Goal: Task Accomplishment & Management: Manage account settings

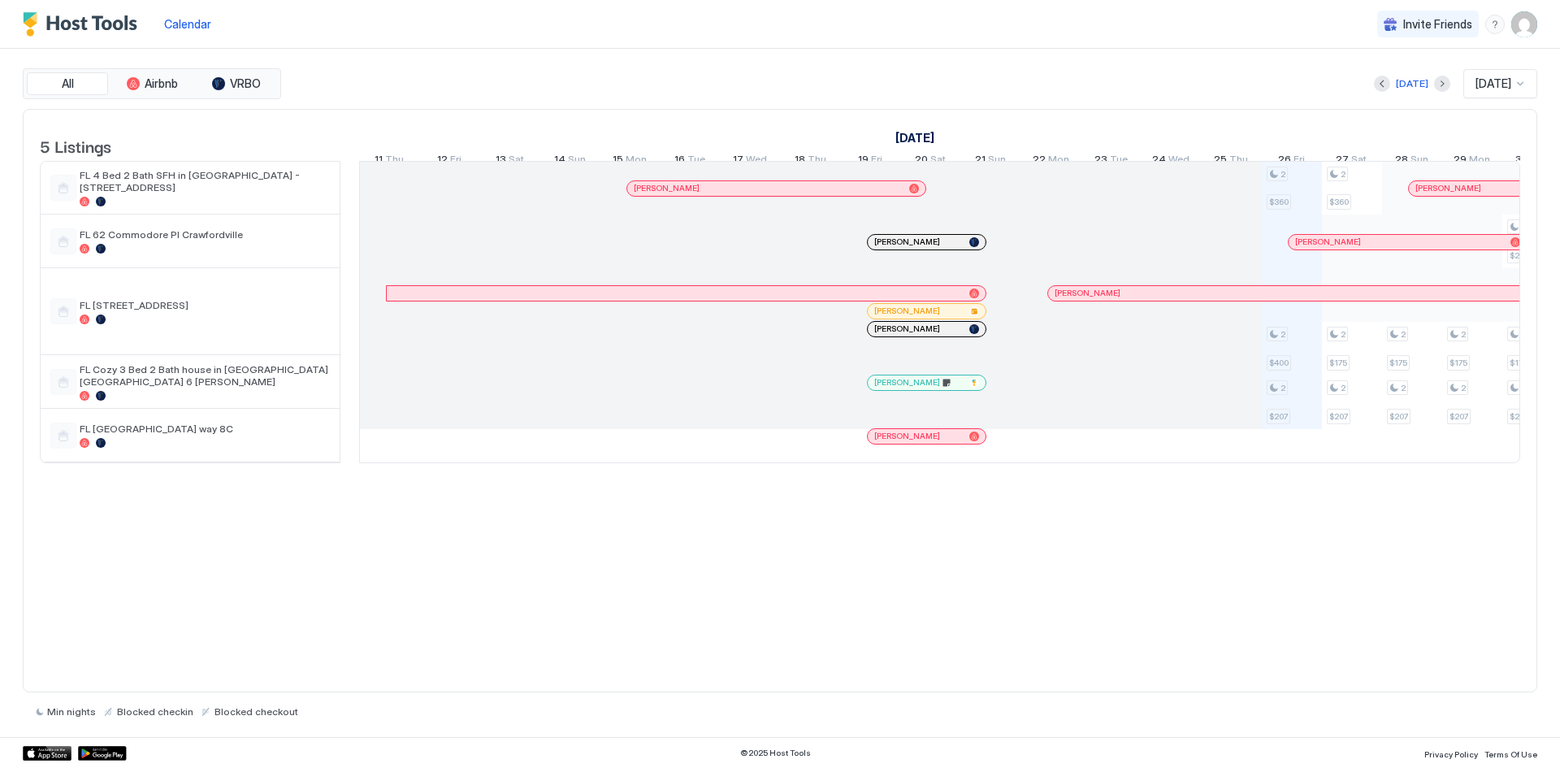
scroll to position [0, 903]
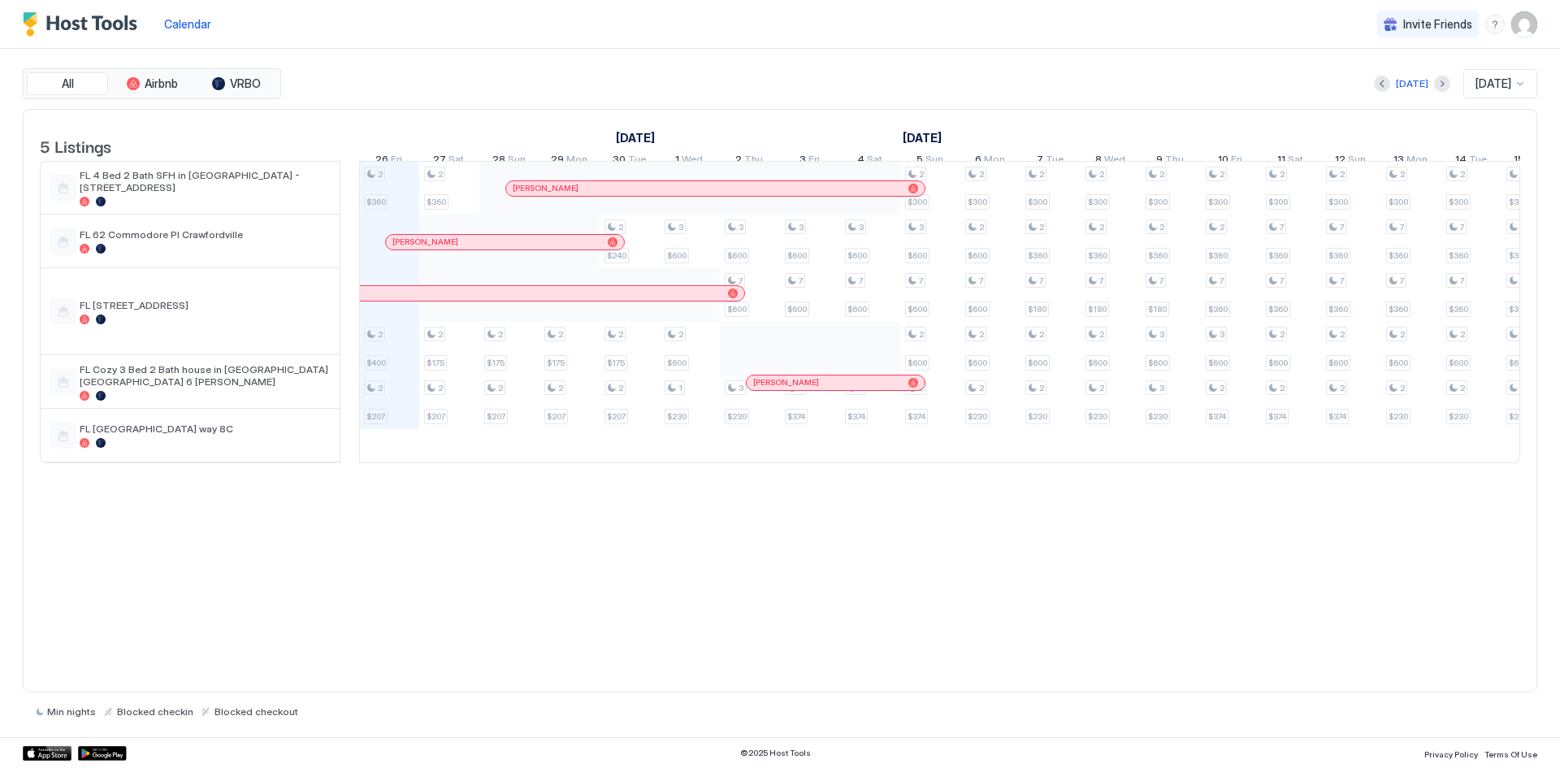
click at [432, 249] on div at bounding box center [432, 242] width 13 height 13
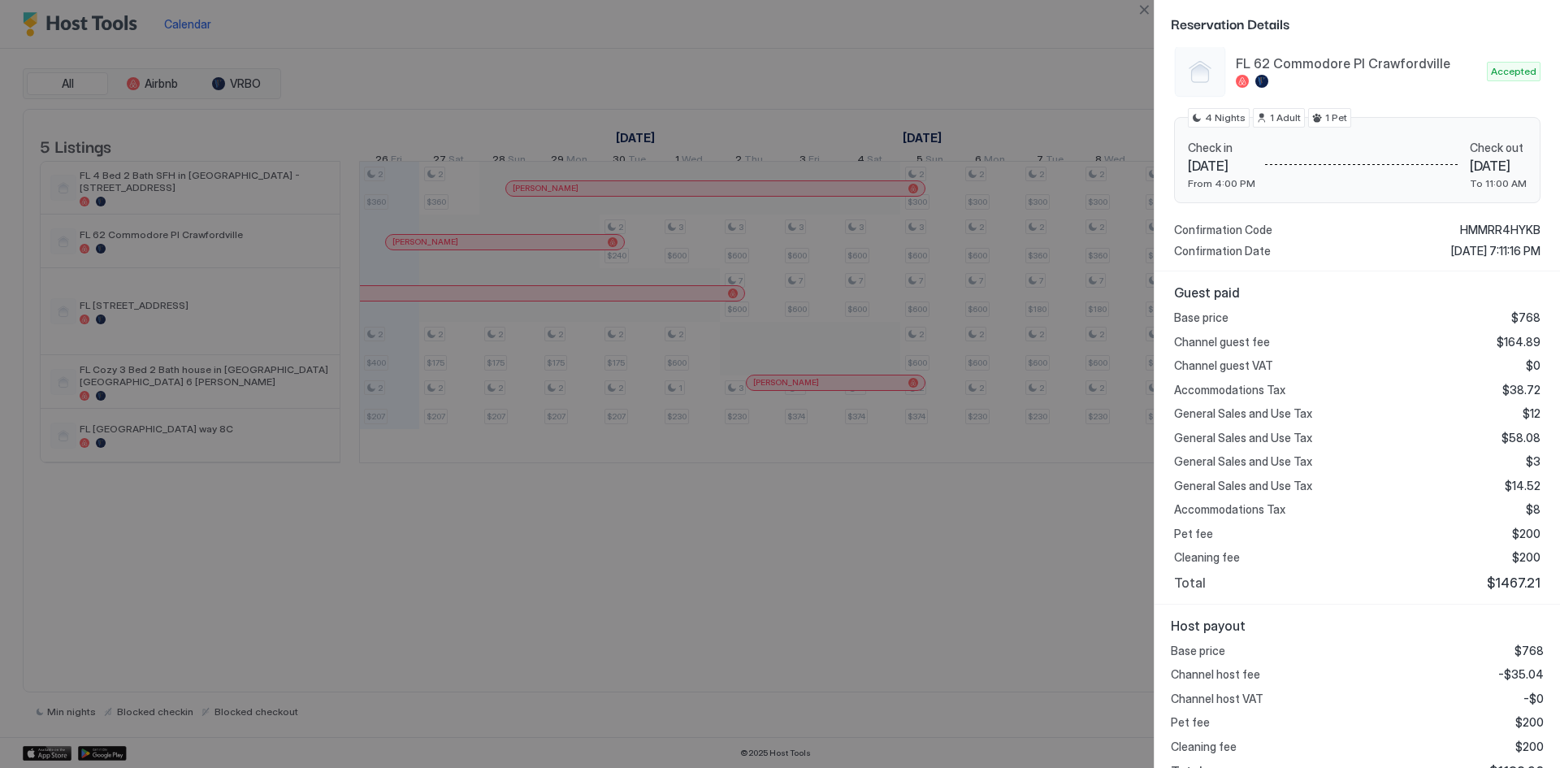
scroll to position [197, 0]
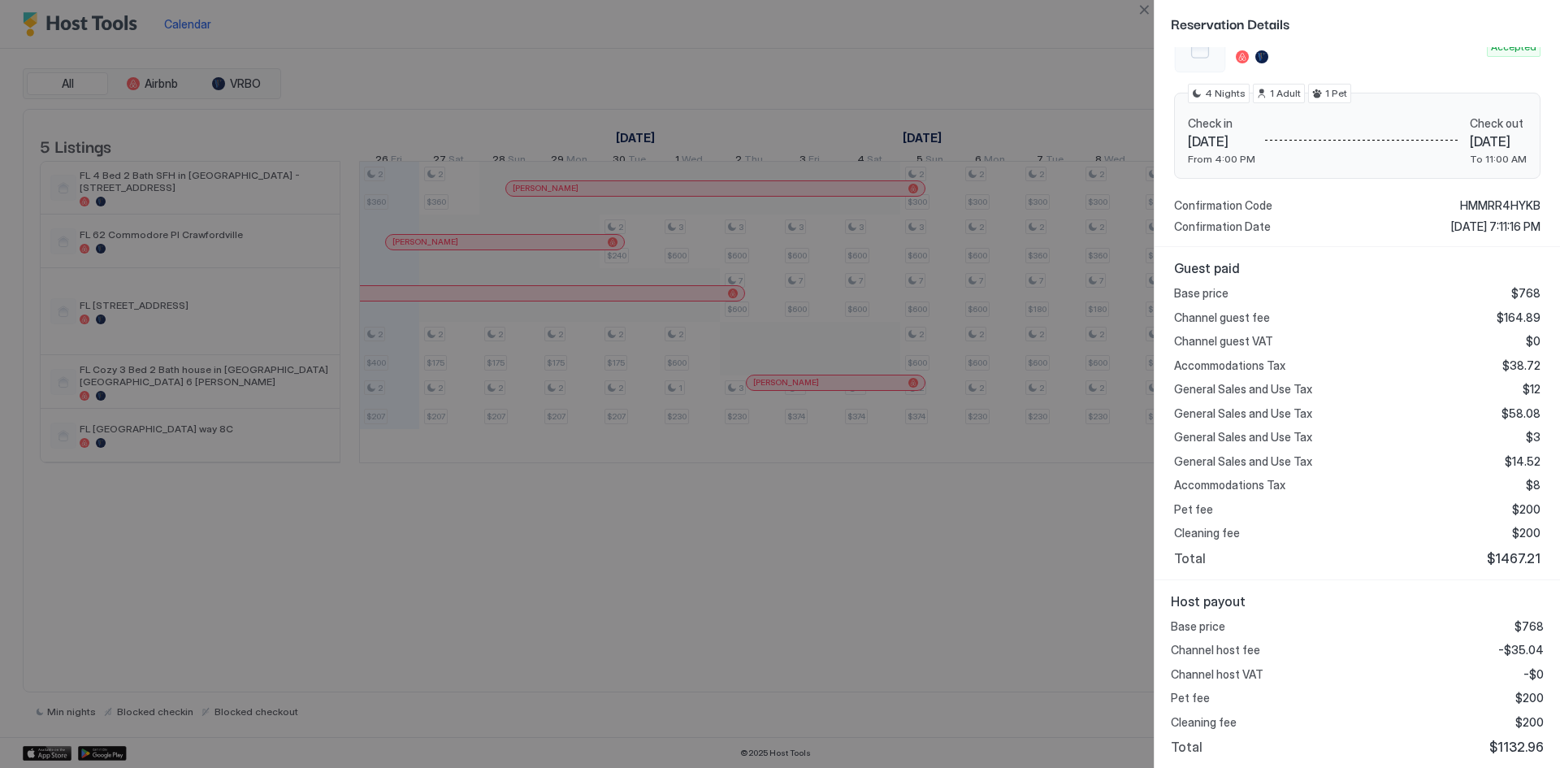
click at [960, 646] on div at bounding box center [780, 384] width 1560 height 768
click at [308, 674] on div at bounding box center [780, 384] width 1560 height 768
click at [457, 253] on div at bounding box center [780, 384] width 1560 height 768
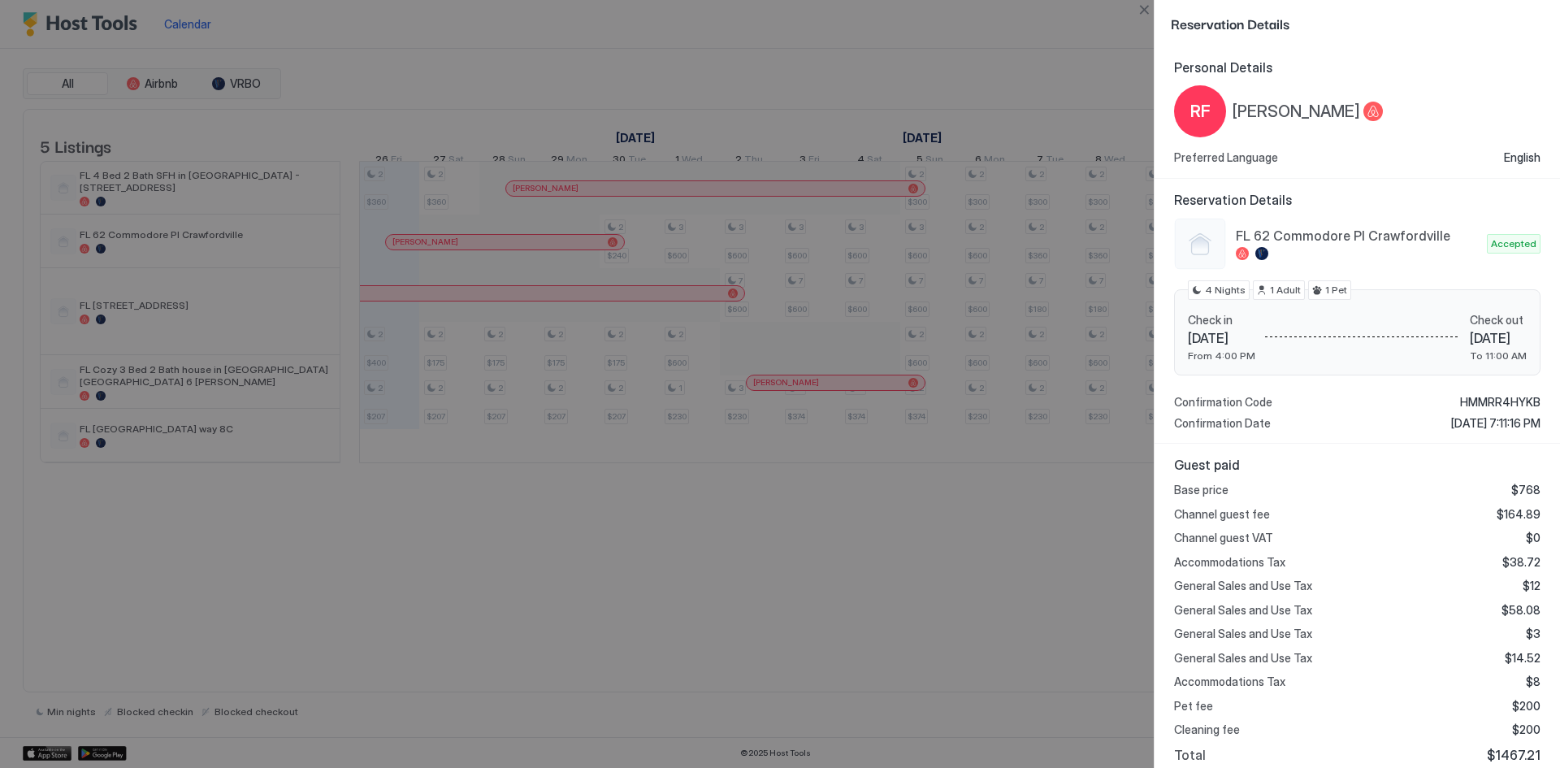
scroll to position [0, 0]
click at [921, 759] on div at bounding box center [780, 384] width 1560 height 768
click at [944, 676] on div at bounding box center [780, 384] width 1560 height 768
click at [1255, 24] on span "Reservation Details" at bounding box center [1356, 23] width 370 height 20
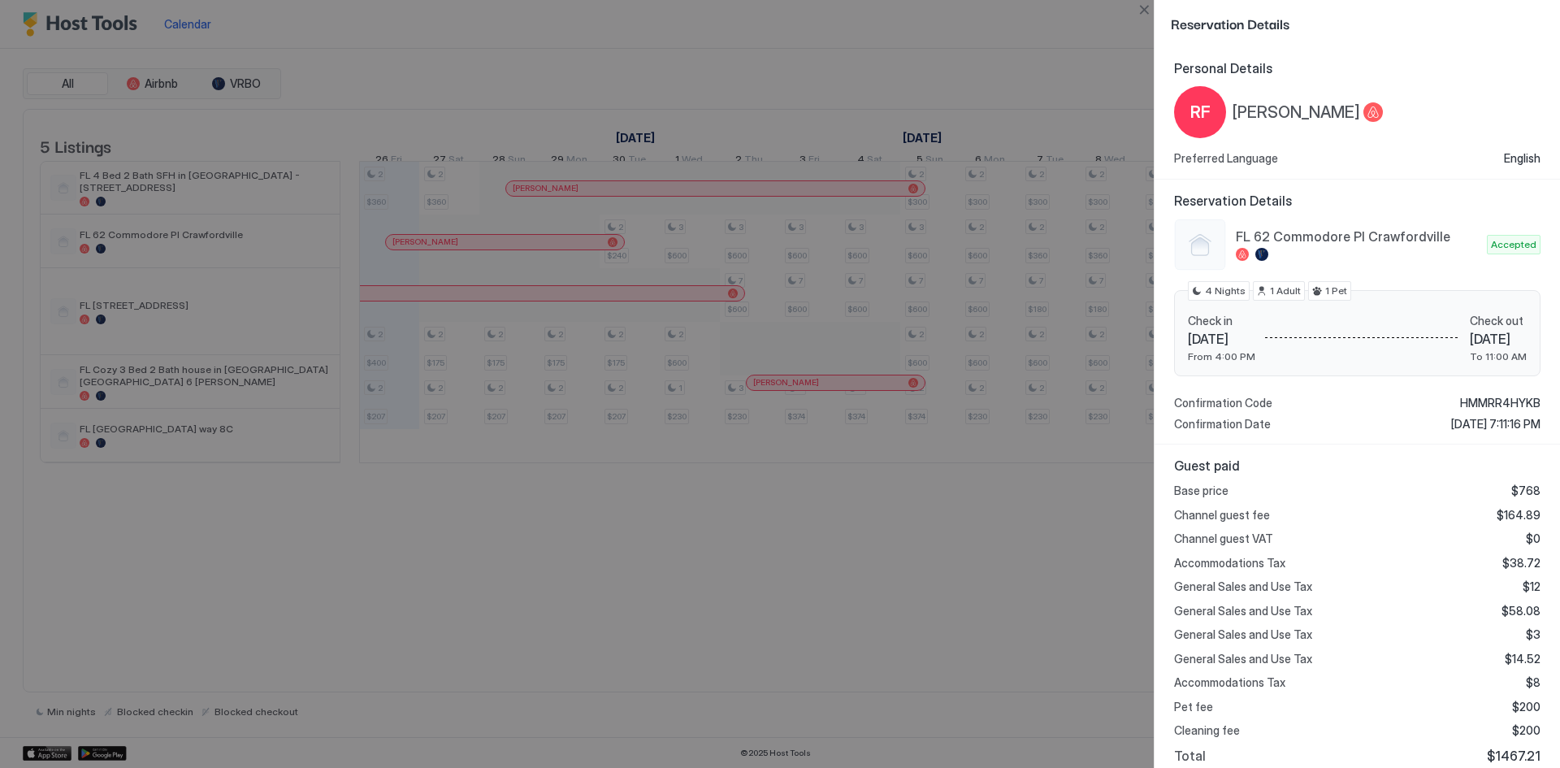
click at [1337, 12] on div "Reservation Details" at bounding box center [1357, 23] width 405 height 47
drag, startPoint x: 1151, startPoint y: 7, endPoint x: 1143, endPoint y: 32, distance: 26.7
click at [1147, 8] on button "Close" at bounding box center [1144, 10] width 20 height 20
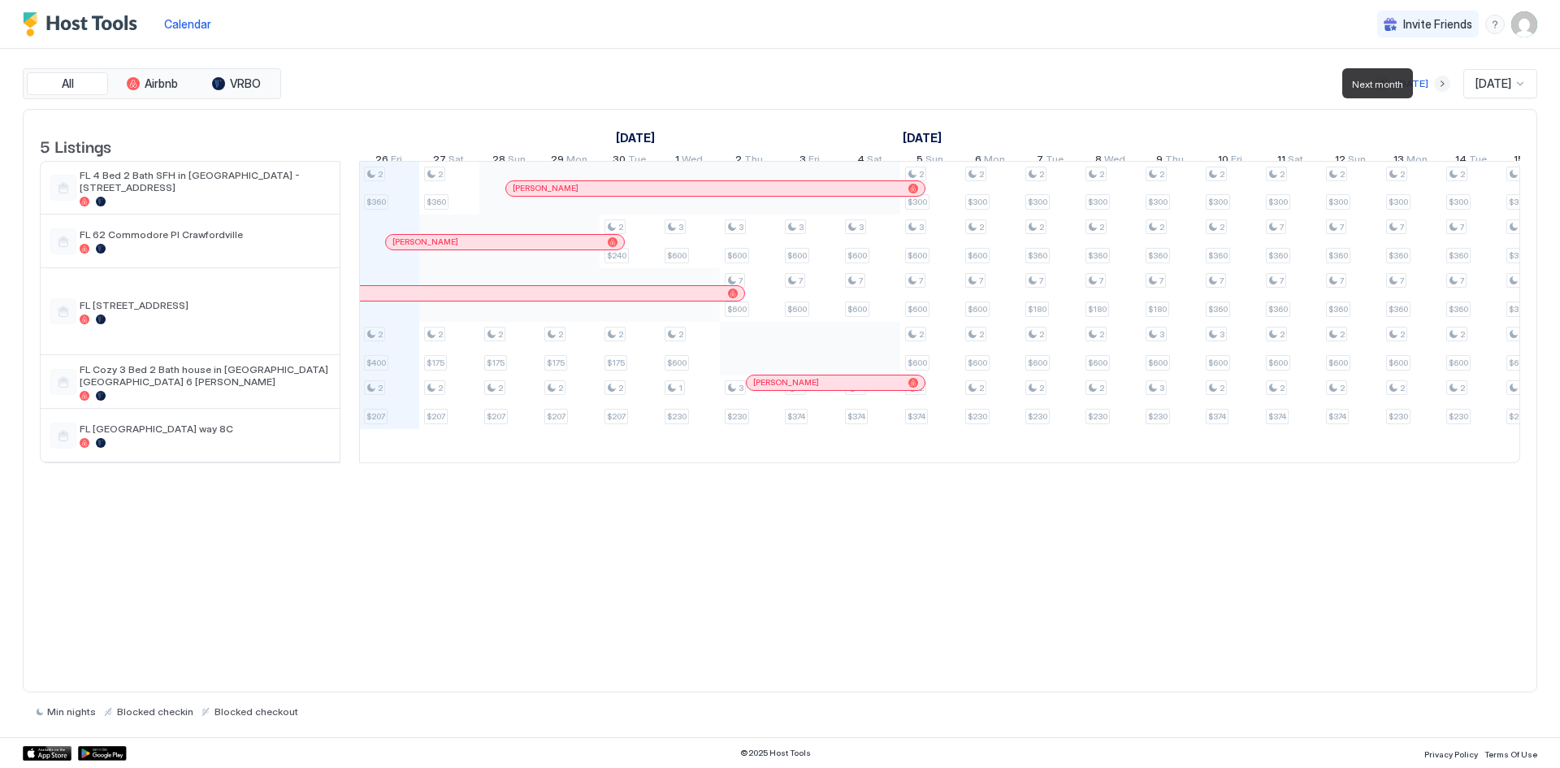
click at [1434, 85] on button "Next month" at bounding box center [1442, 84] width 16 height 16
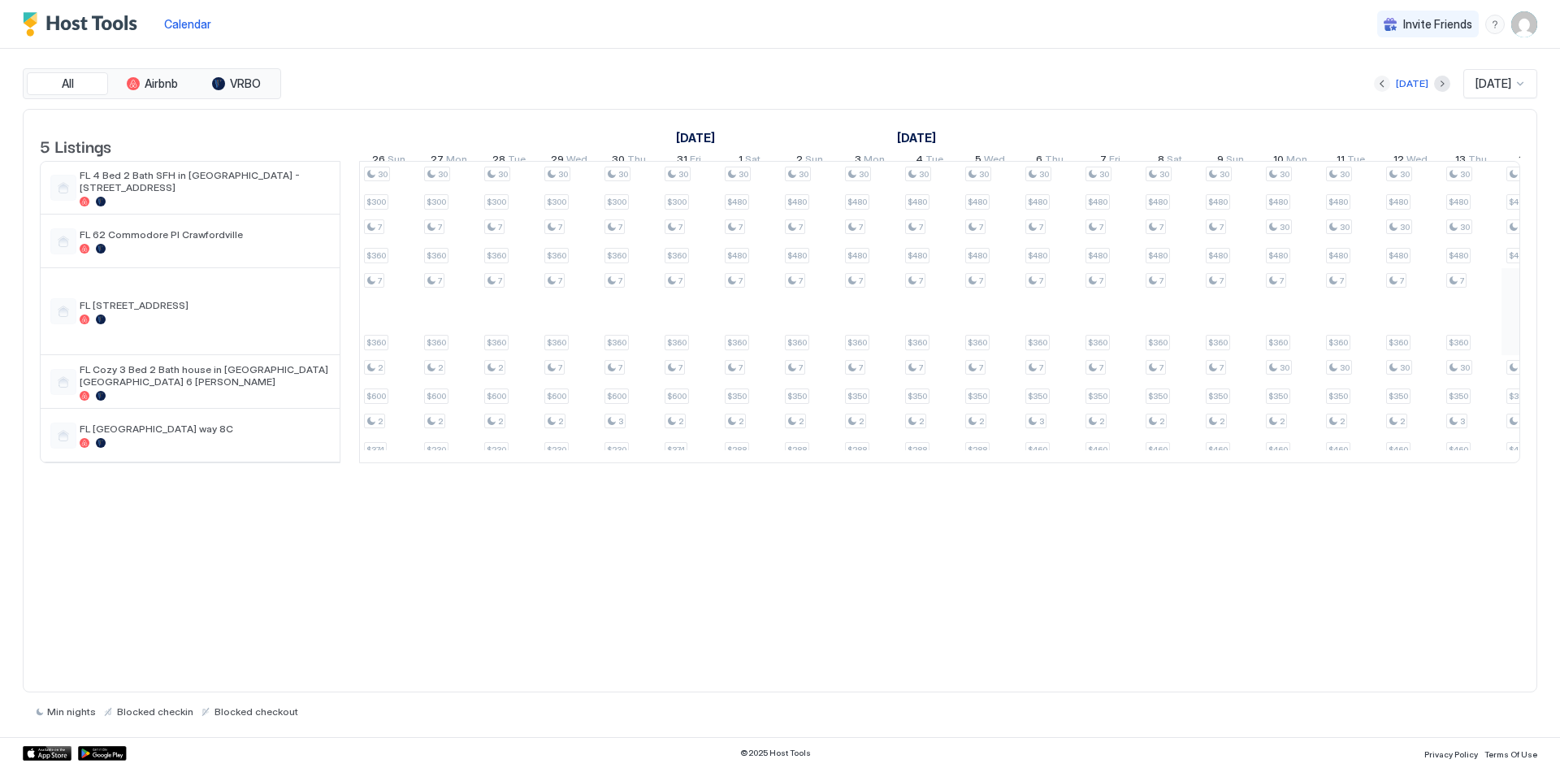
click at [1374, 80] on button "Previous month" at bounding box center [1382, 84] width 16 height 16
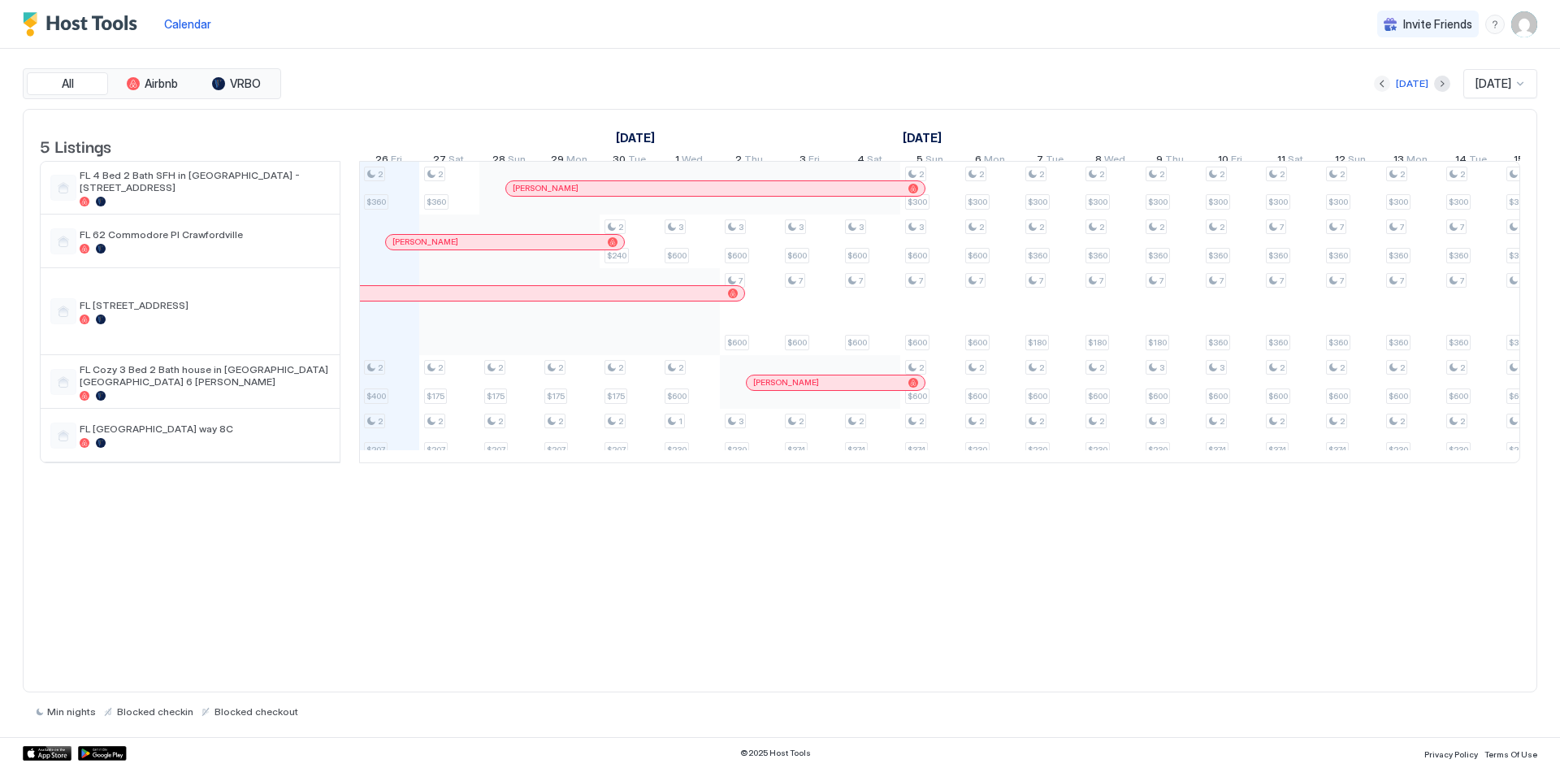
click at [1377, 84] on button "Previous month" at bounding box center [1382, 84] width 16 height 16
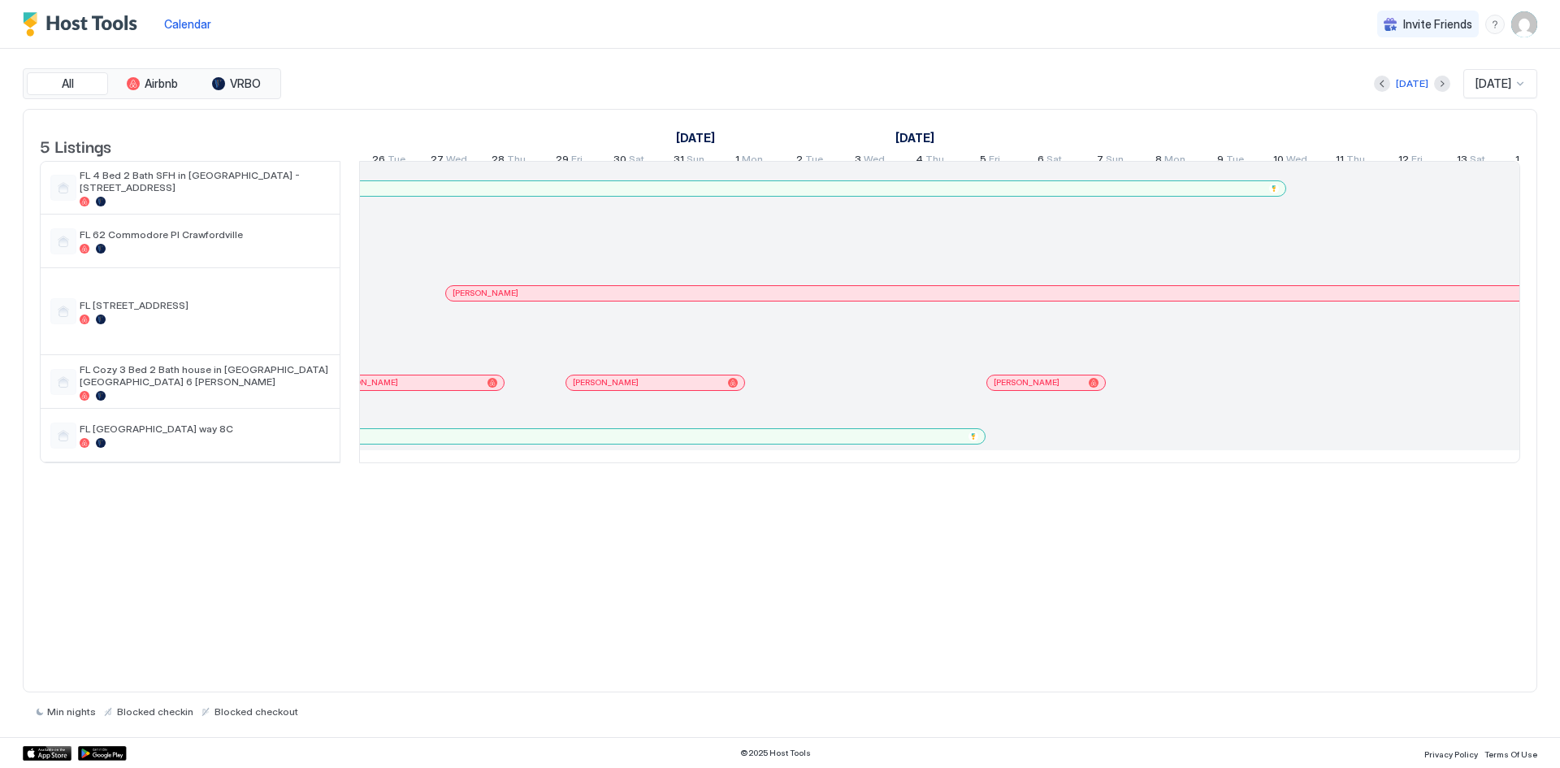
click at [1438, 84] on div "Today Aug 2025" at bounding box center [910, 83] width 1253 height 29
click at [1434, 81] on button "Next month" at bounding box center [1442, 84] width 16 height 16
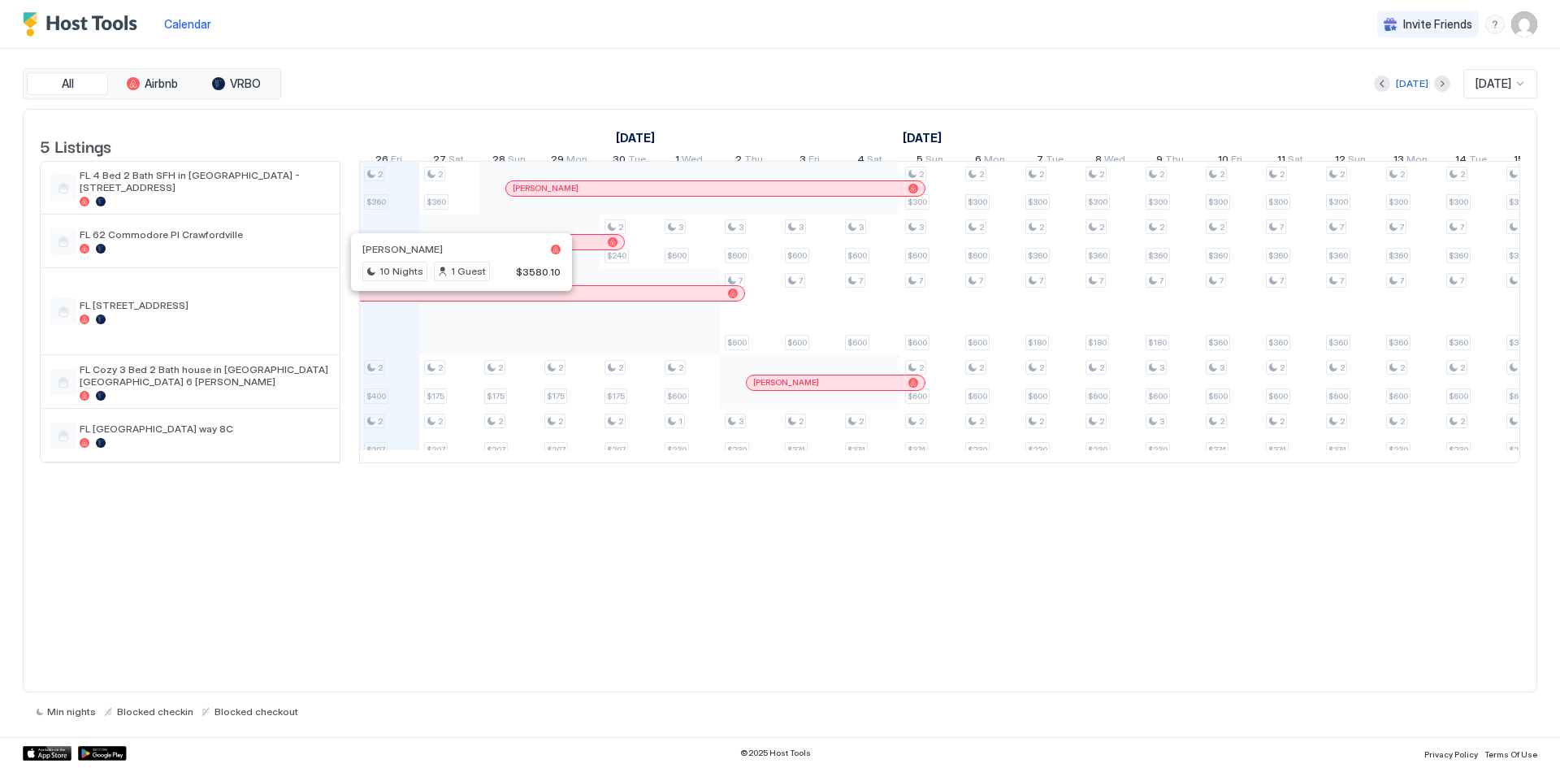
click at [456, 300] on div at bounding box center [455, 293] width 13 height 13
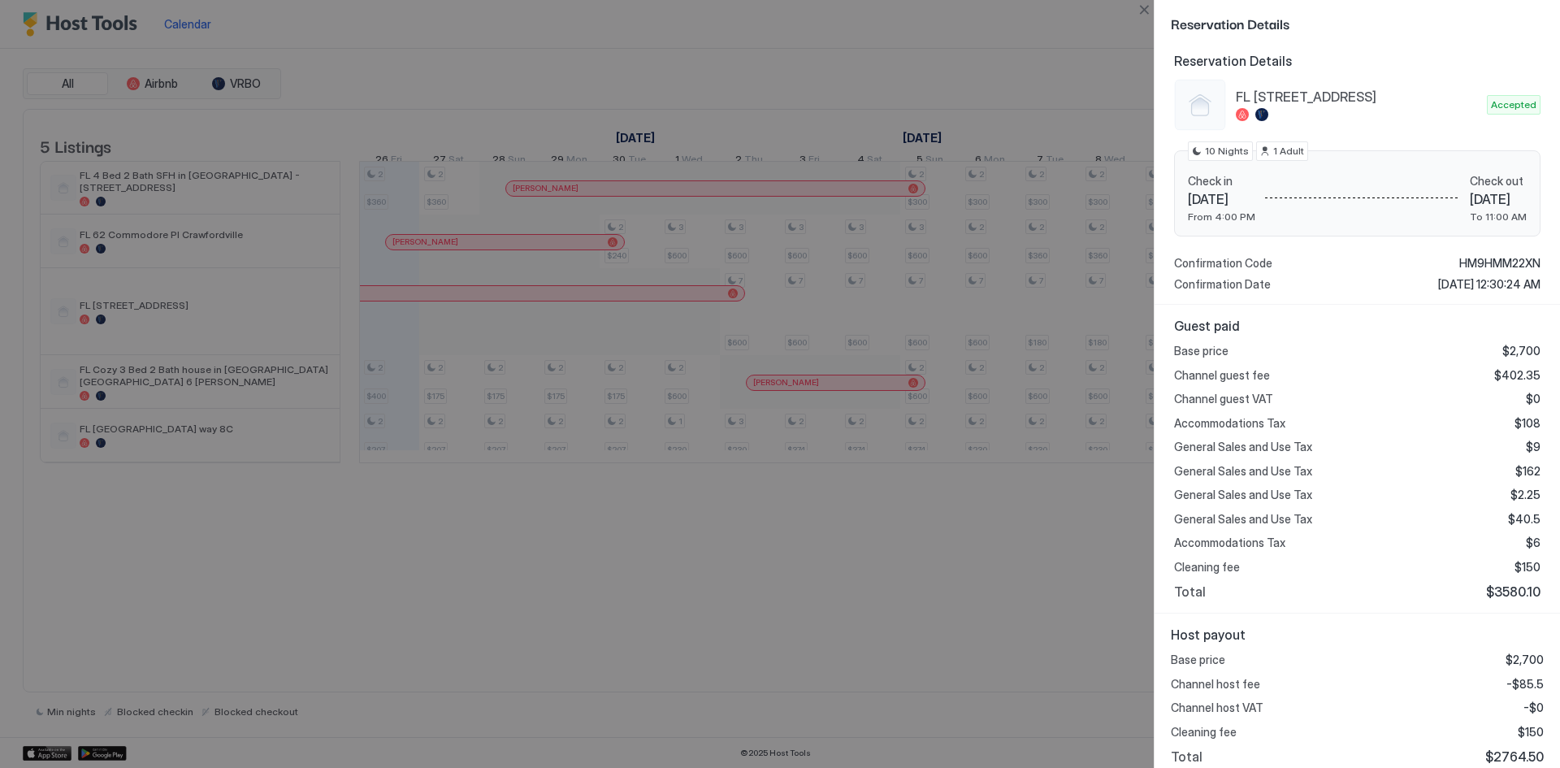
scroll to position [150, 0]
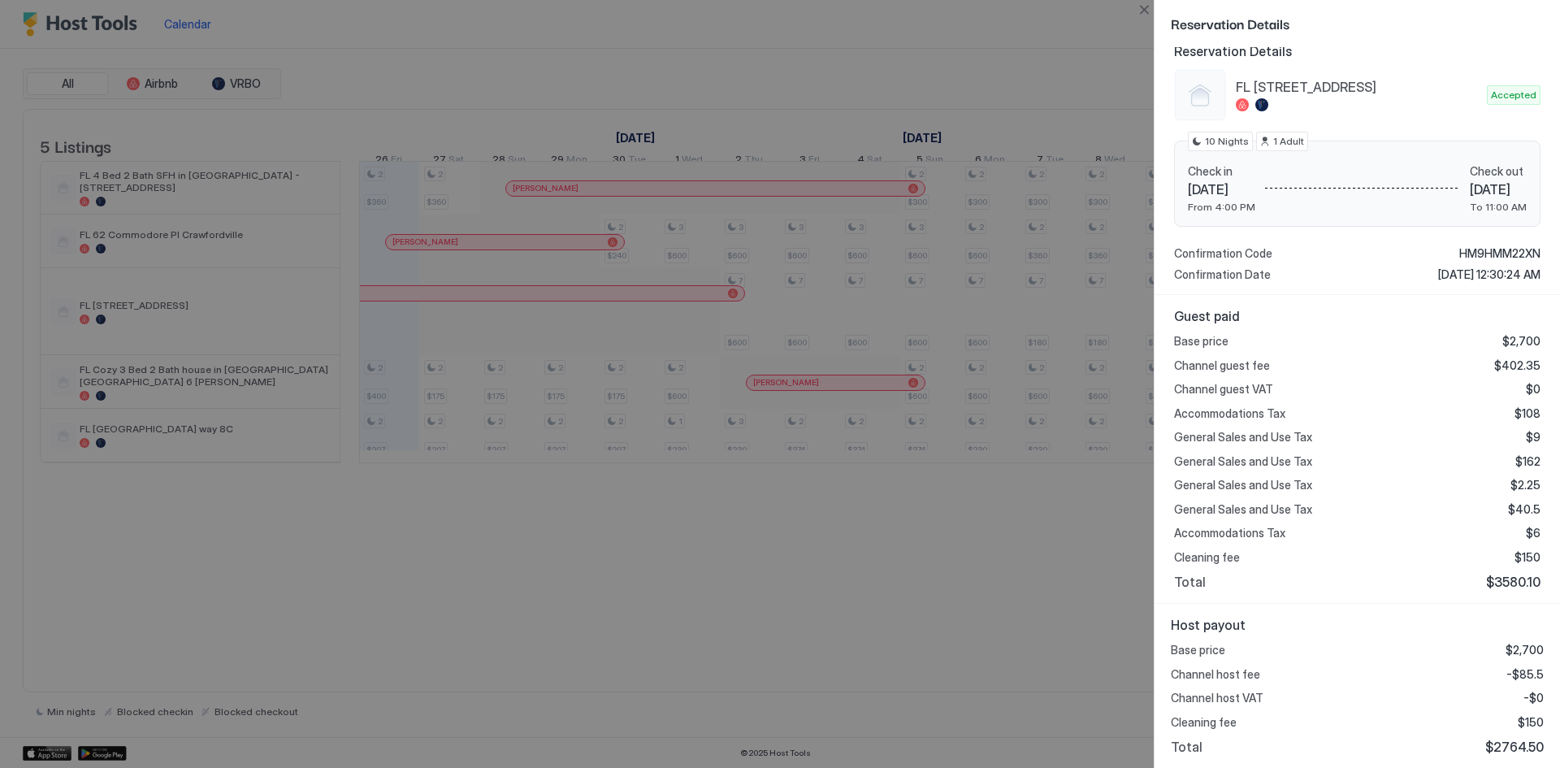
click at [616, 704] on div at bounding box center [780, 384] width 1560 height 768
click at [1139, 9] on button "Close" at bounding box center [1144, 10] width 20 height 20
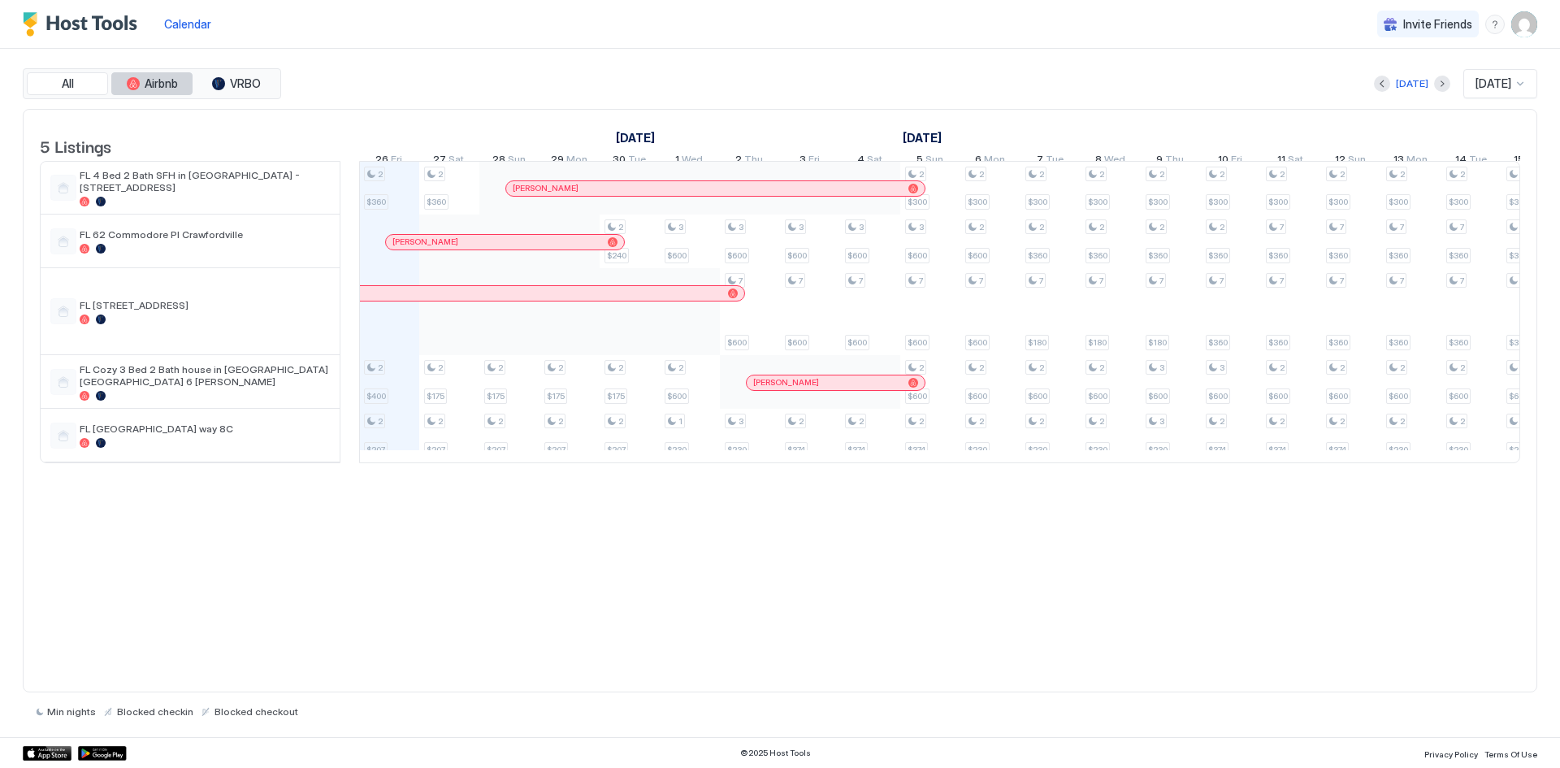
click at [166, 88] on span "Airbnb" at bounding box center [161, 83] width 33 height 15
click at [85, 85] on button "All" at bounding box center [67, 83] width 81 height 23
click at [116, 35] on img "Host Tools Logo" at bounding box center [84, 24] width 122 height 24
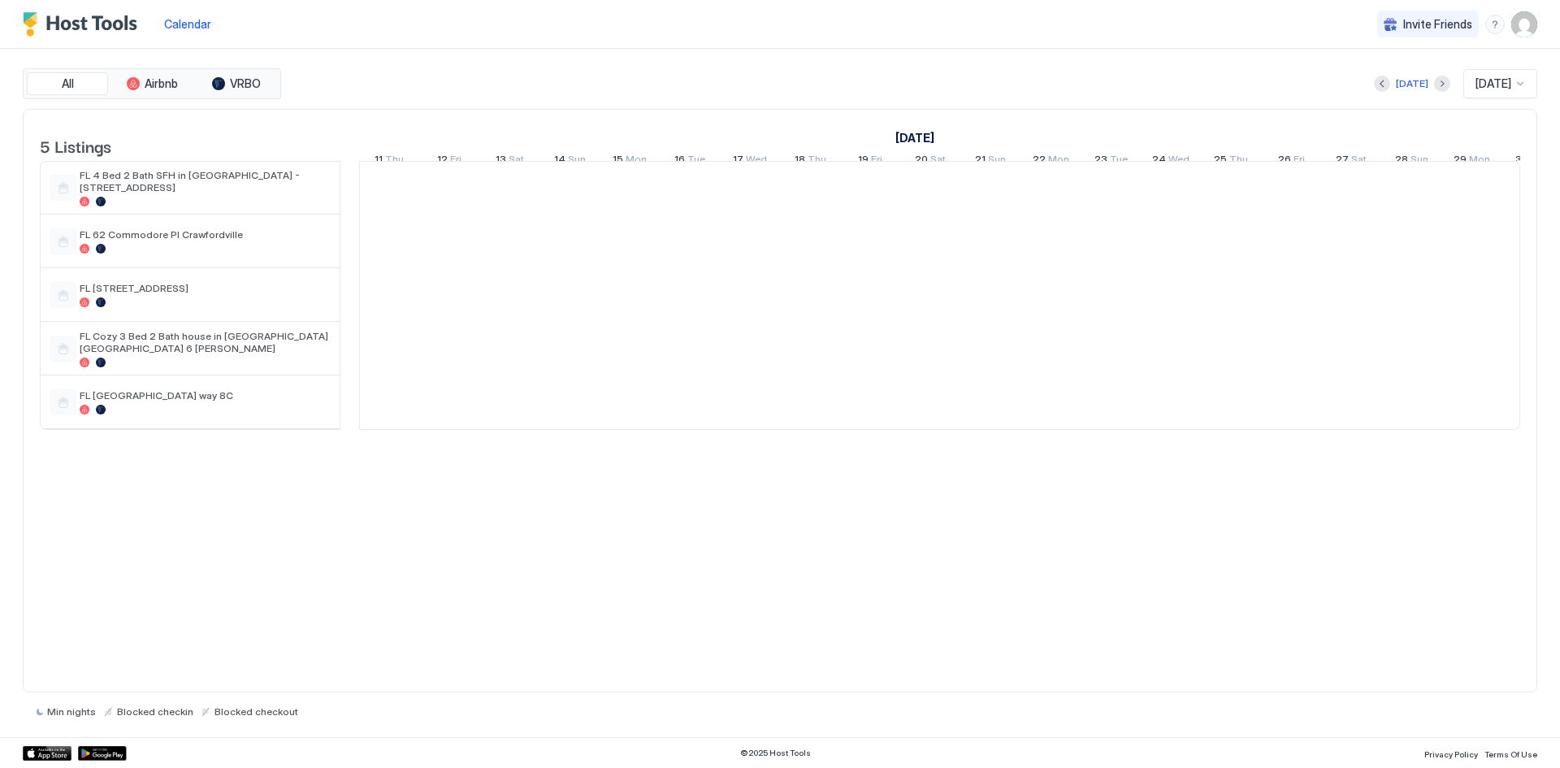
scroll to position [0, 903]
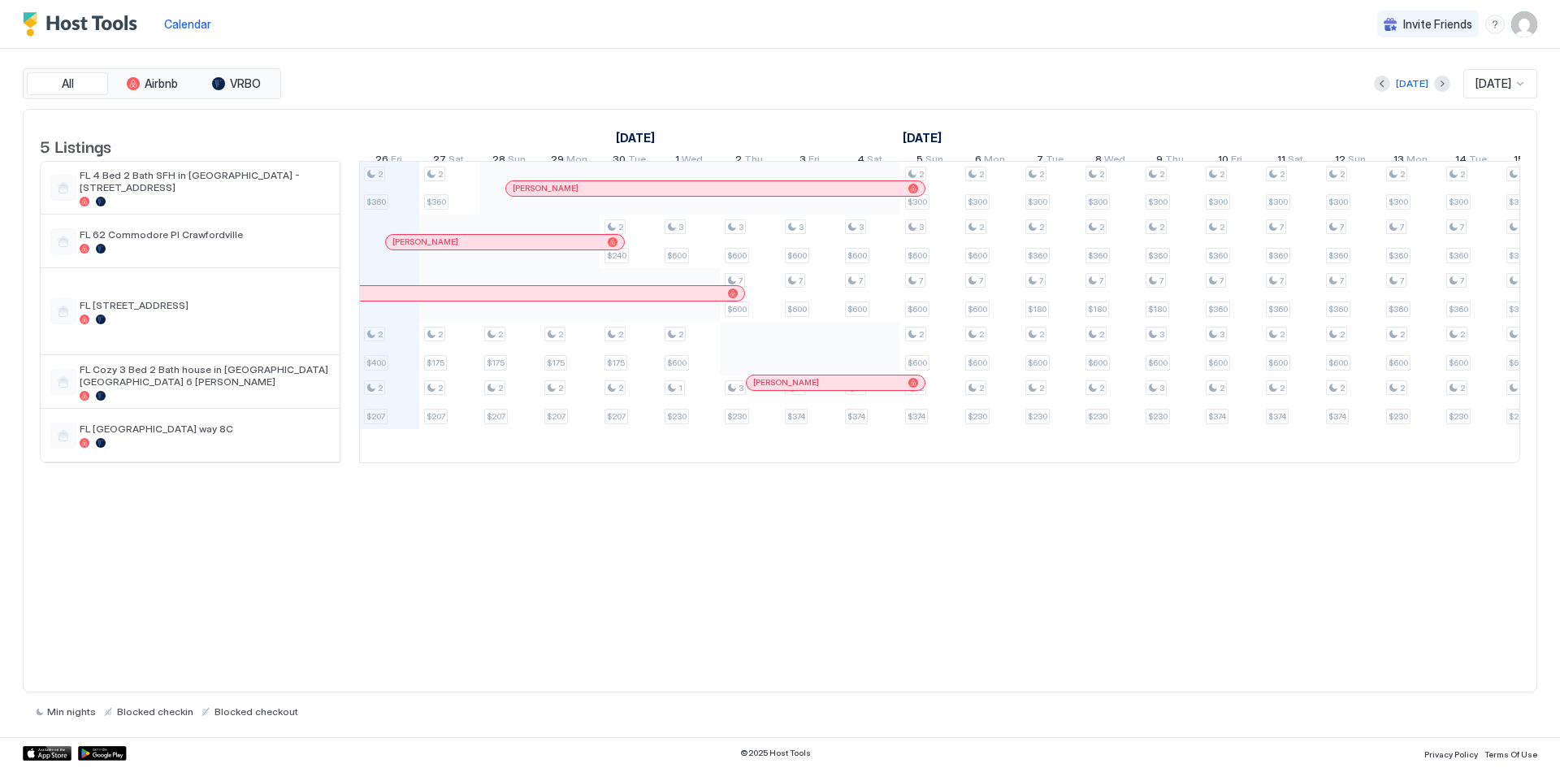
click at [1520, 19] on img "User profile" at bounding box center [1524, 24] width 26 height 26
click at [944, 7] on div at bounding box center [780, 384] width 1560 height 768
click at [707, 195] on div at bounding box center [706, 188] width 13 height 13
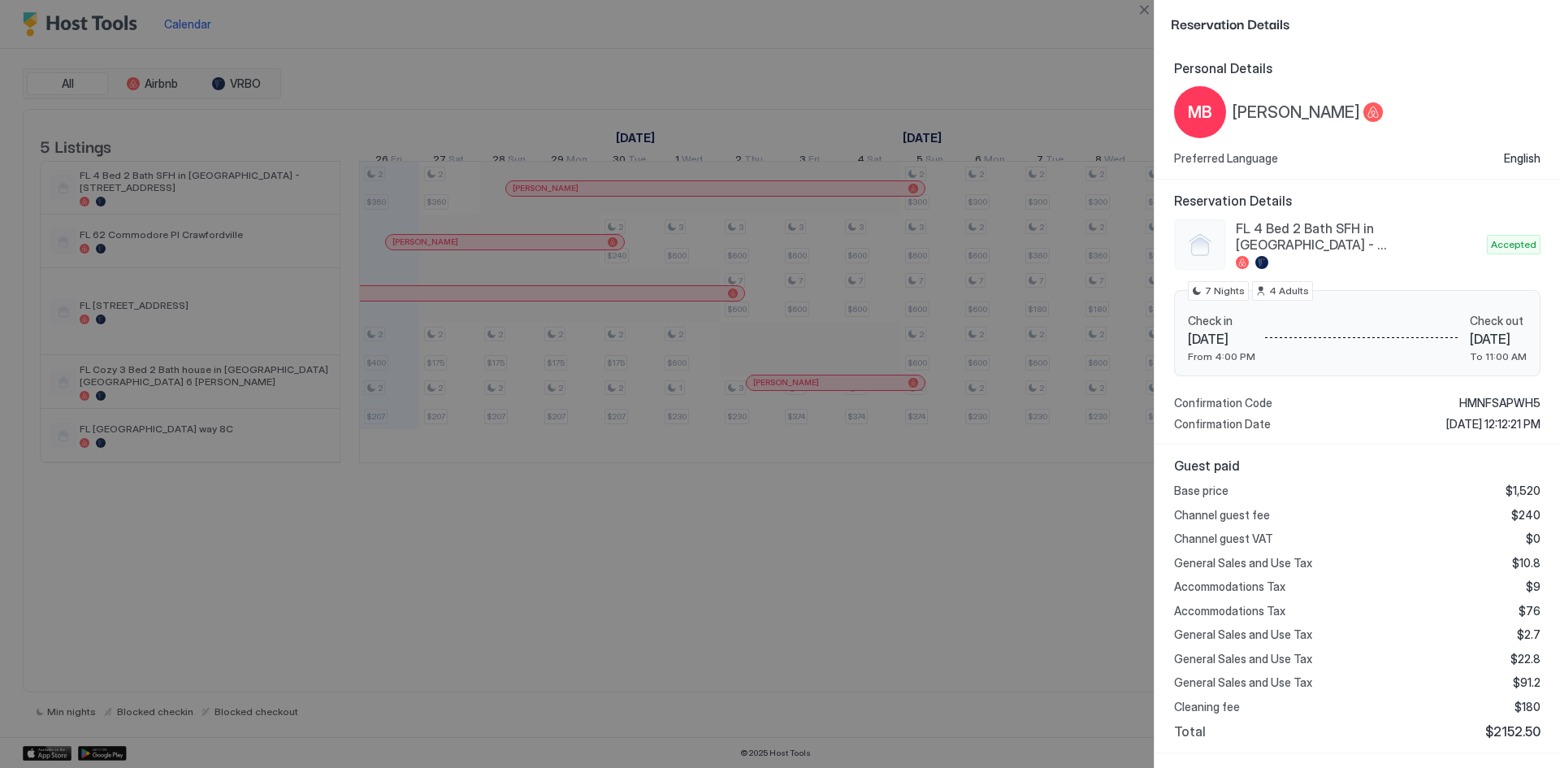
click at [904, 607] on div at bounding box center [780, 384] width 1560 height 768
click at [490, 11] on div at bounding box center [780, 384] width 1560 height 768
click at [476, 34] on div at bounding box center [780, 384] width 1560 height 768
click at [475, 34] on div at bounding box center [780, 384] width 1560 height 768
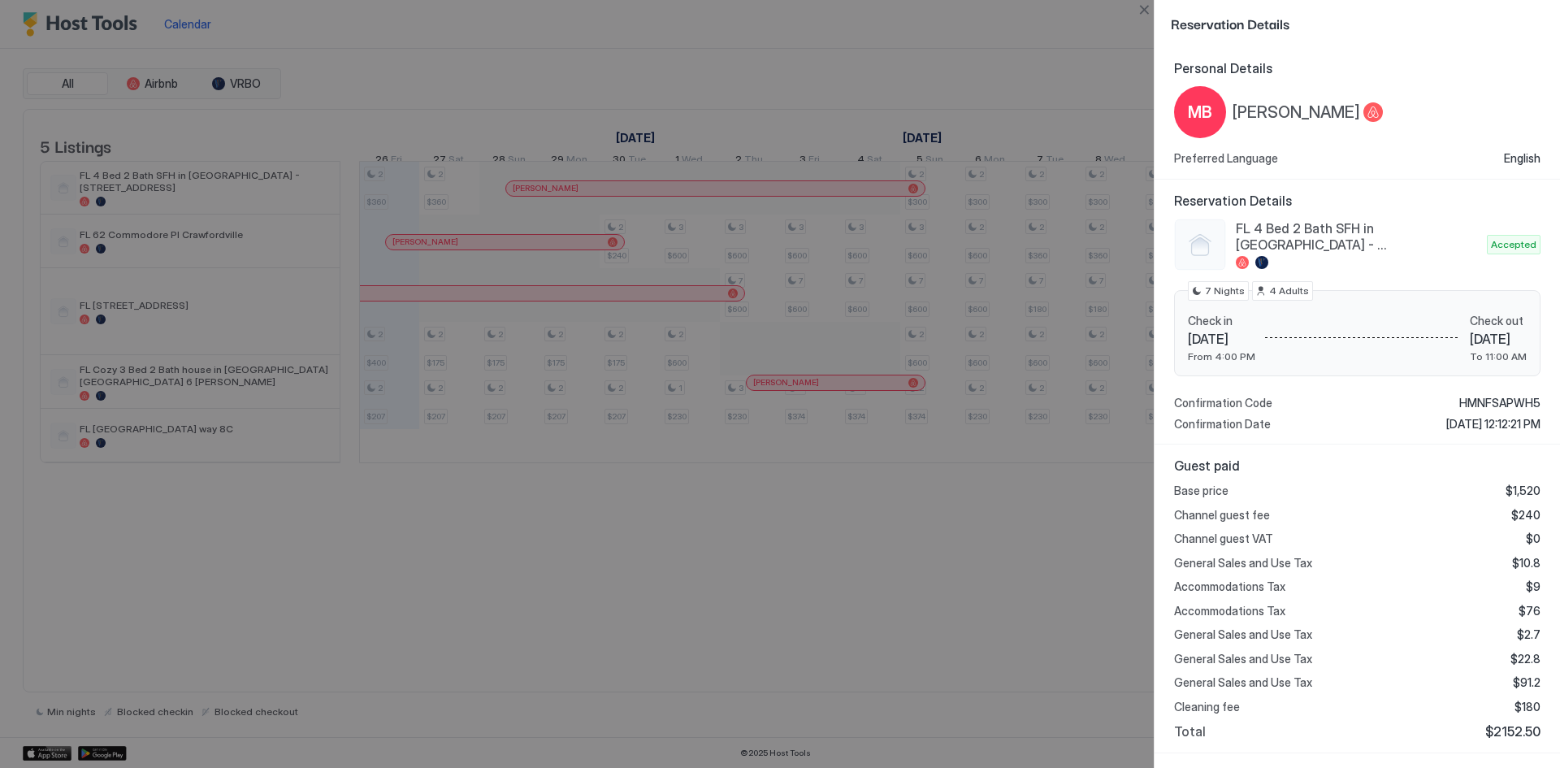
click at [180, 23] on div at bounding box center [780, 384] width 1560 height 768
click at [1149, 8] on button "Close" at bounding box center [1144, 10] width 20 height 20
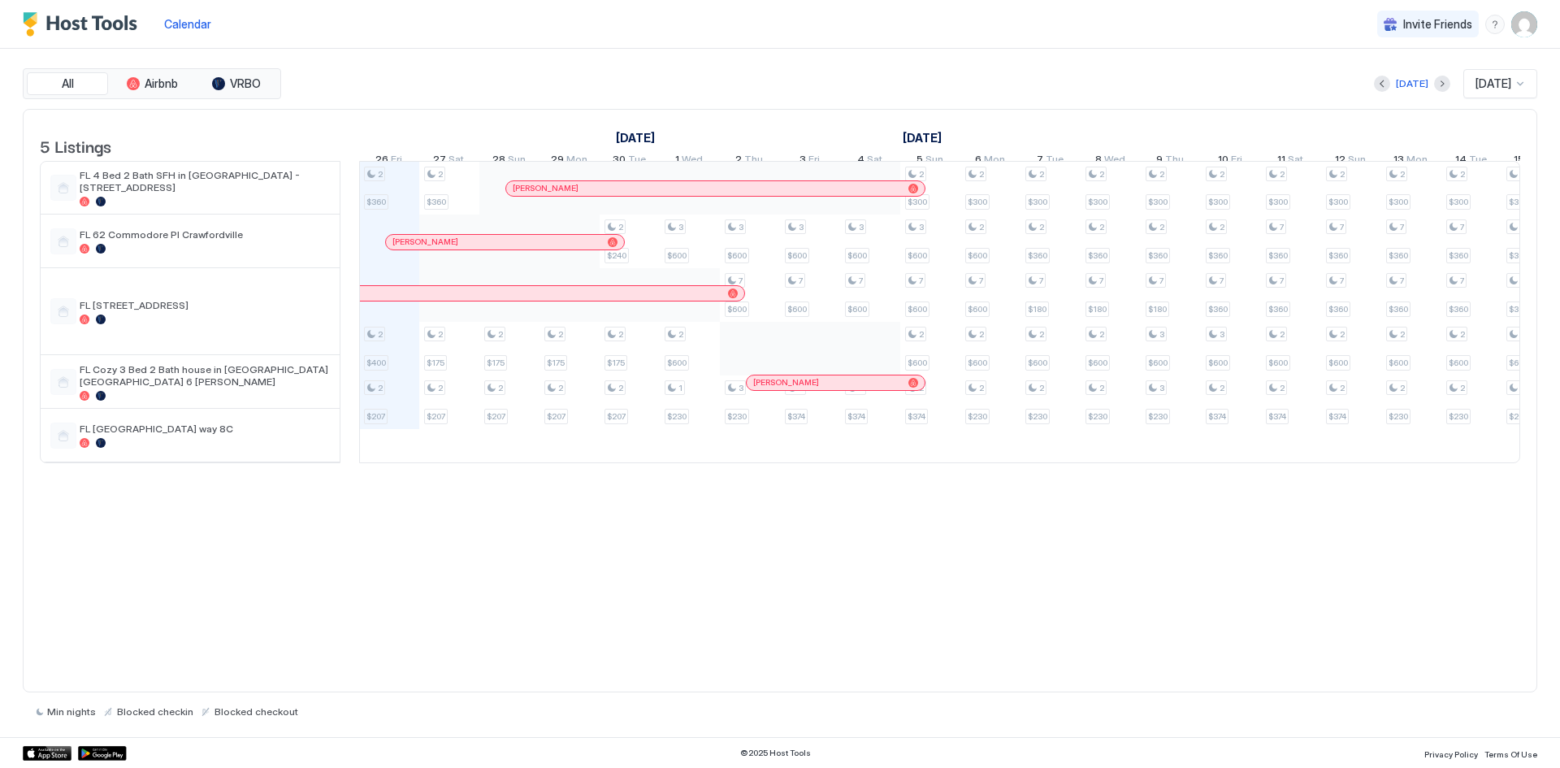
click at [186, 13] on div "Calendar" at bounding box center [188, 24] width 60 height 30
click at [193, 24] on span "Calendar" at bounding box center [187, 24] width 47 height 14
click at [1517, 23] on img "User profile" at bounding box center [1524, 24] width 26 height 26
click at [460, 253] on div at bounding box center [780, 384] width 1560 height 768
click at [498, 249] on div at bounding box center [498, 242] width 13 height 13
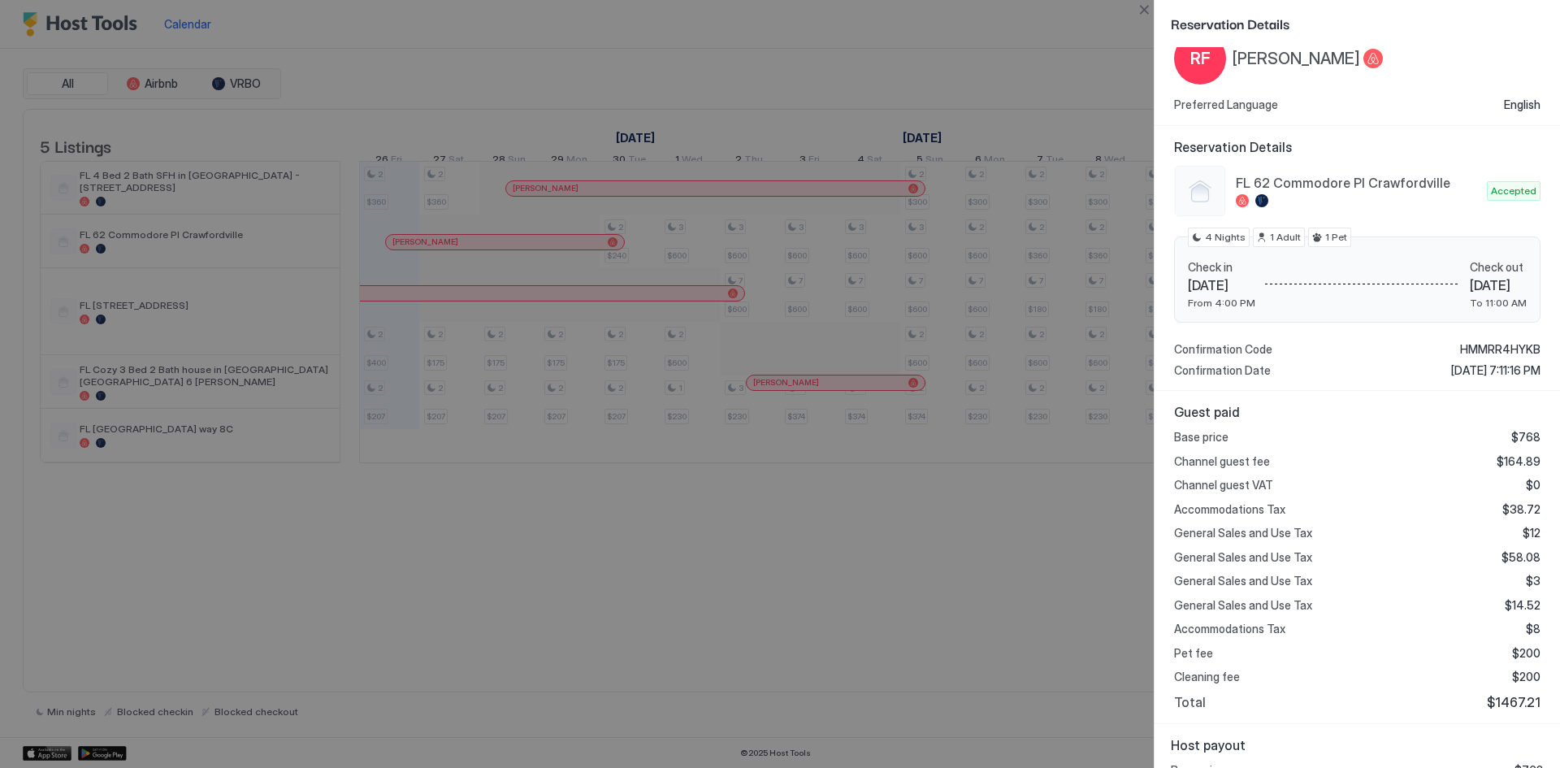
scroll to position [197, 0]
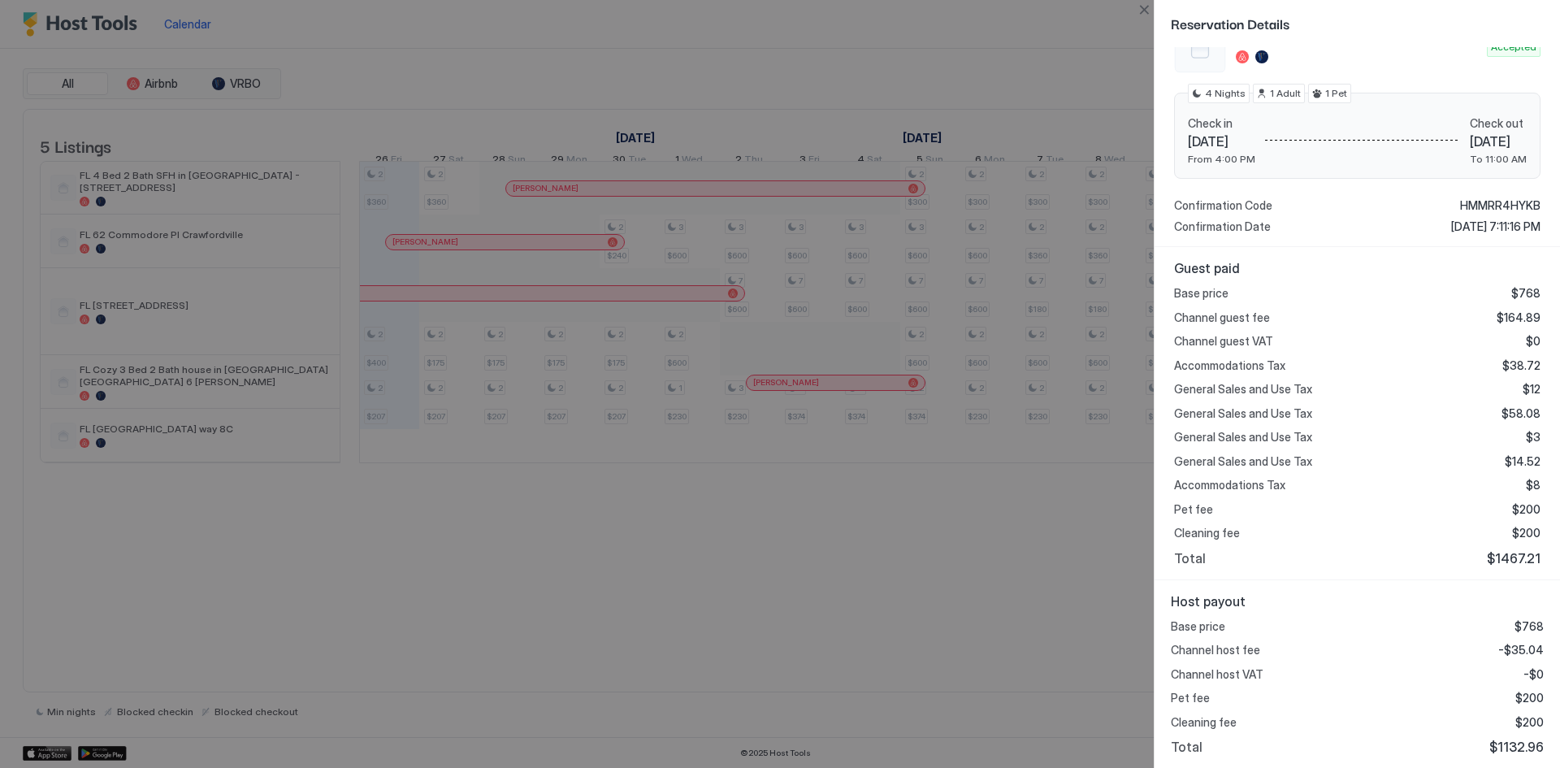
click at [1010, 662] on div at bounding box center [780, 384] width 1560 height 768
click at [1142, 7] on div "Reservation Details Personal Details RF Richard Fleming Preferred Language Engl…" at bounding box center [780, 384] width 1560 height 768
click at [1144, 7] on button "Close" at bounding box center [1144, 10] width 20 height 20
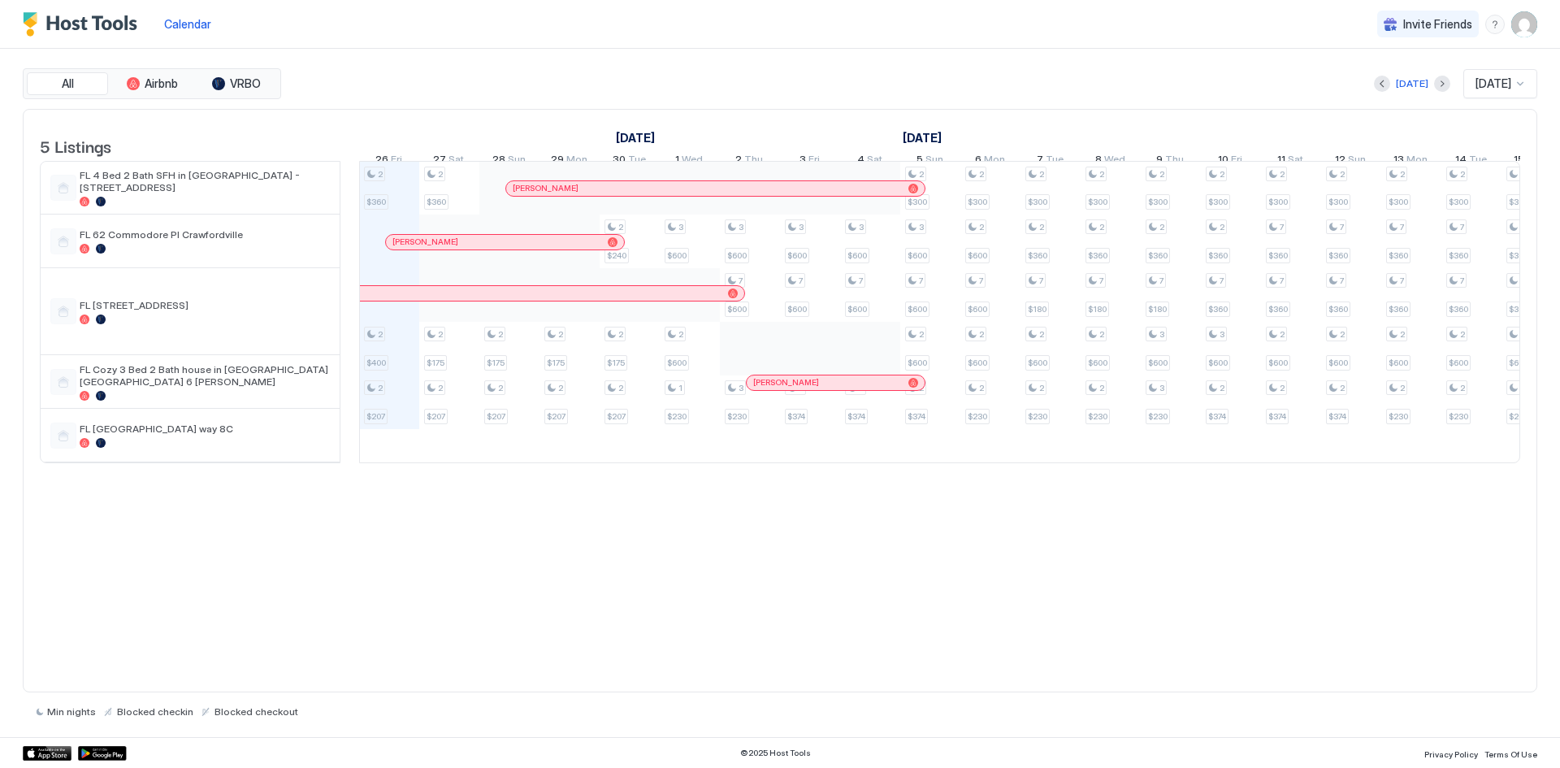
click at [1527, 21] on img "User profile" at bounding box center [1524, 24] width 26 height 26
click at [1468, 612] on div at bounding box center [780, 384] width 1560 height 768
click at [1520, 32] on img "User profile" at bounding box center [1524, 24] width 26 height 26
click at [1388, 119] on span "Logout" at bounding box center [1374, 118] width 37 height 15
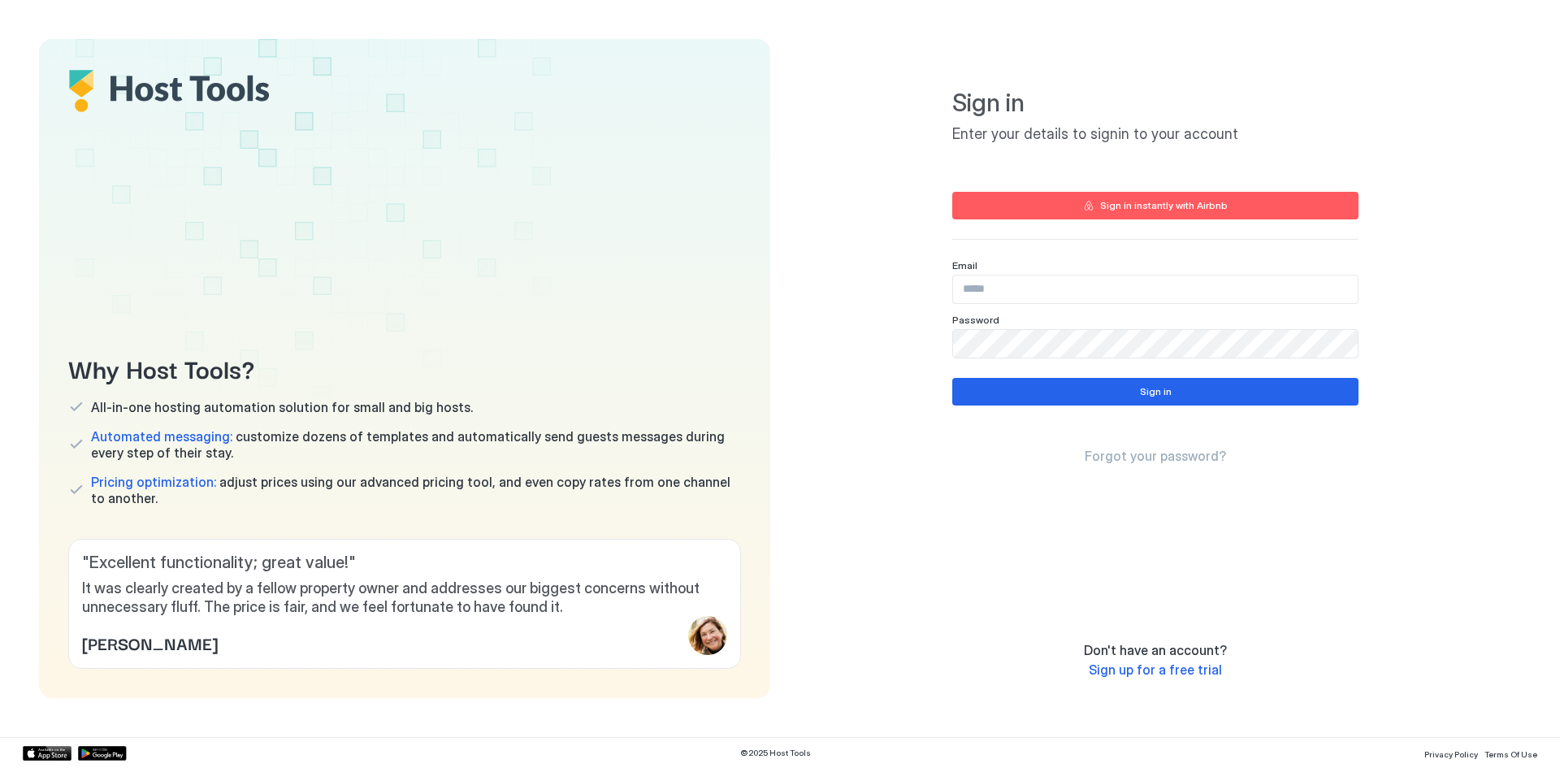
click at [1024, 303] on div at bounding box center [1155, 289] width 406 height 29
click at [1023, 275] on input "Input Field" at bounding box center [1155, 289] width 405 height 28
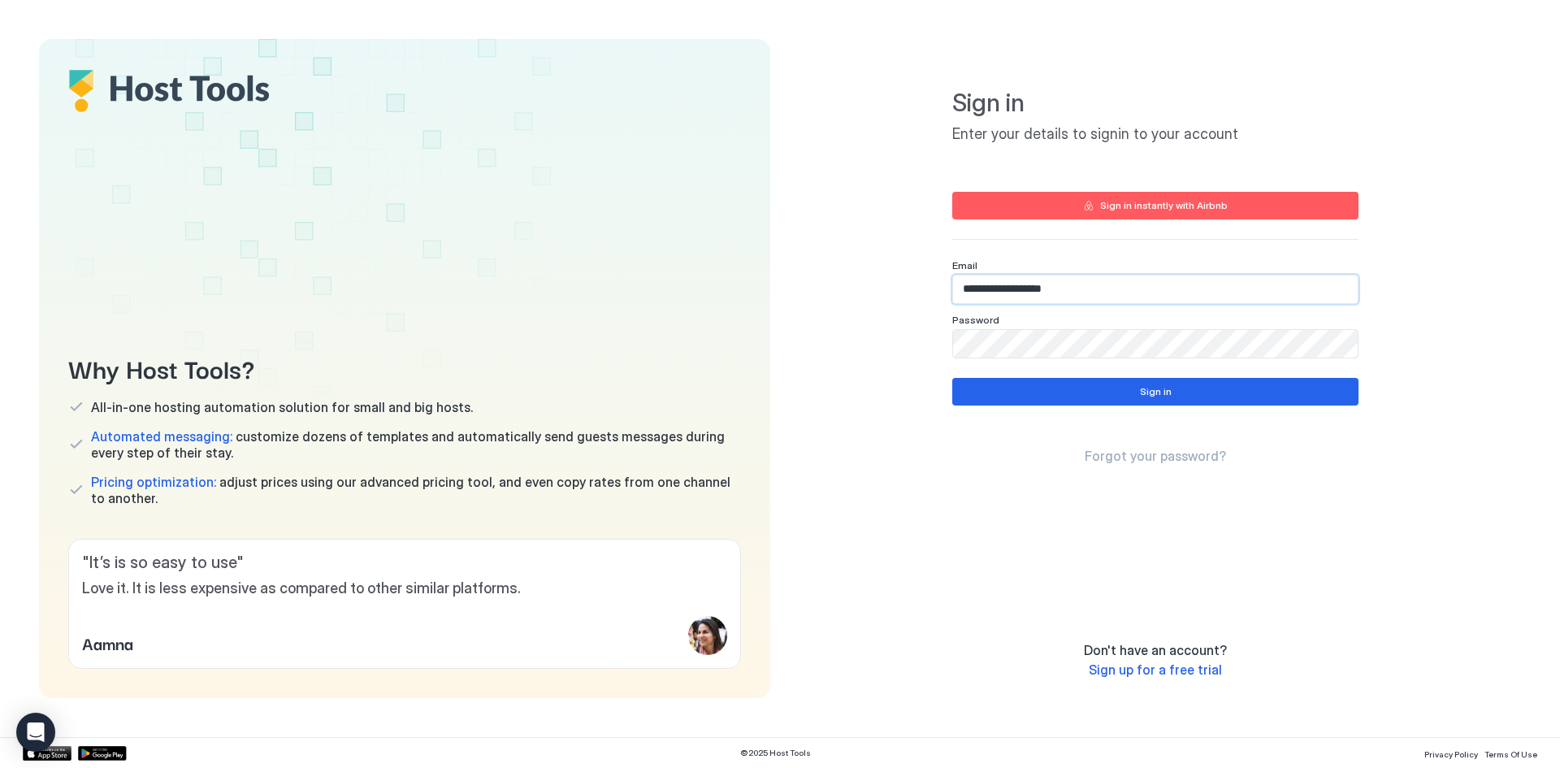
type input "**********"
click at [1100, 397] on button "Sign in" at bounding box center [1155, 392] width 406 height 28
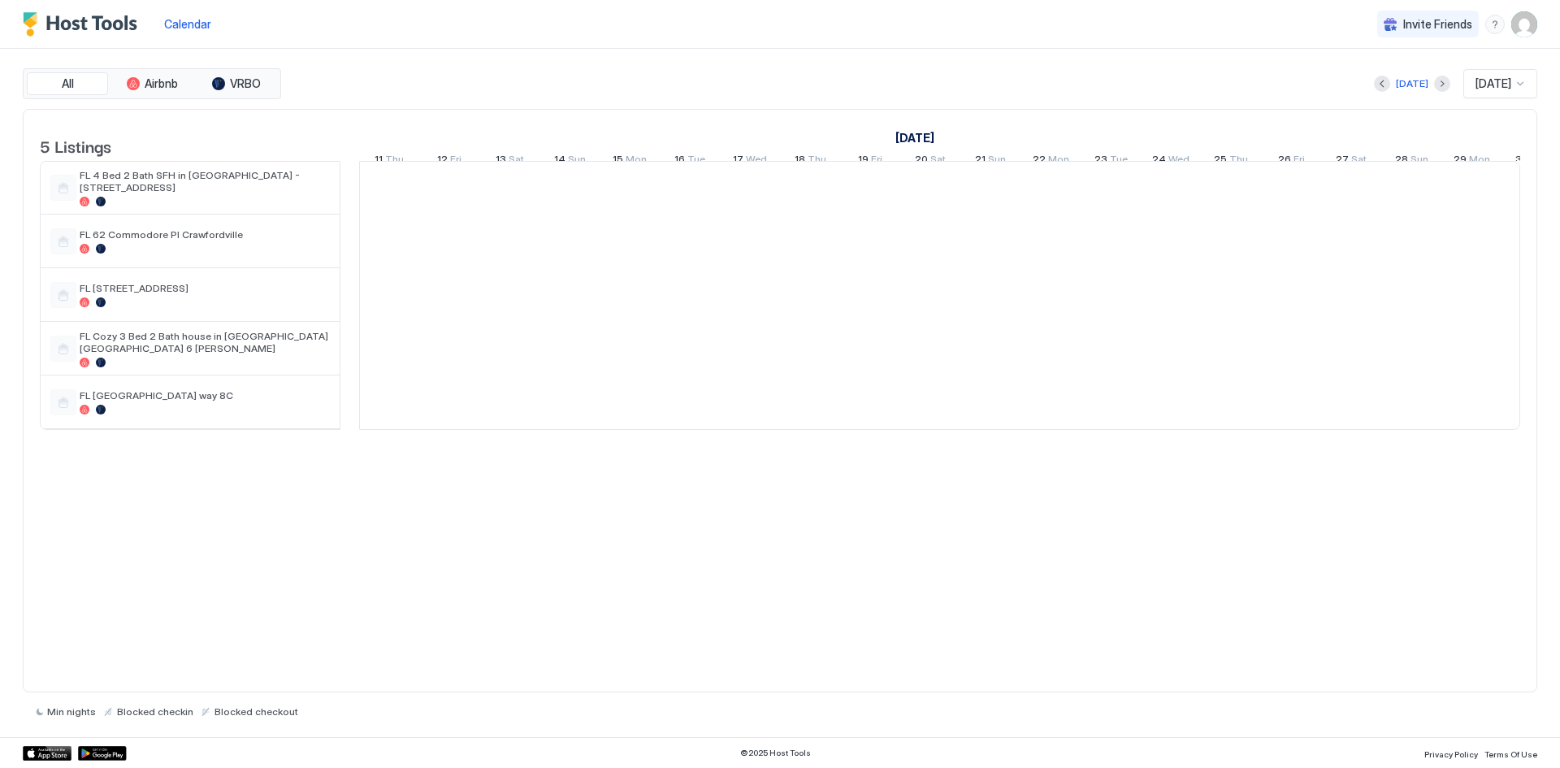
scroll to position [0, 903]
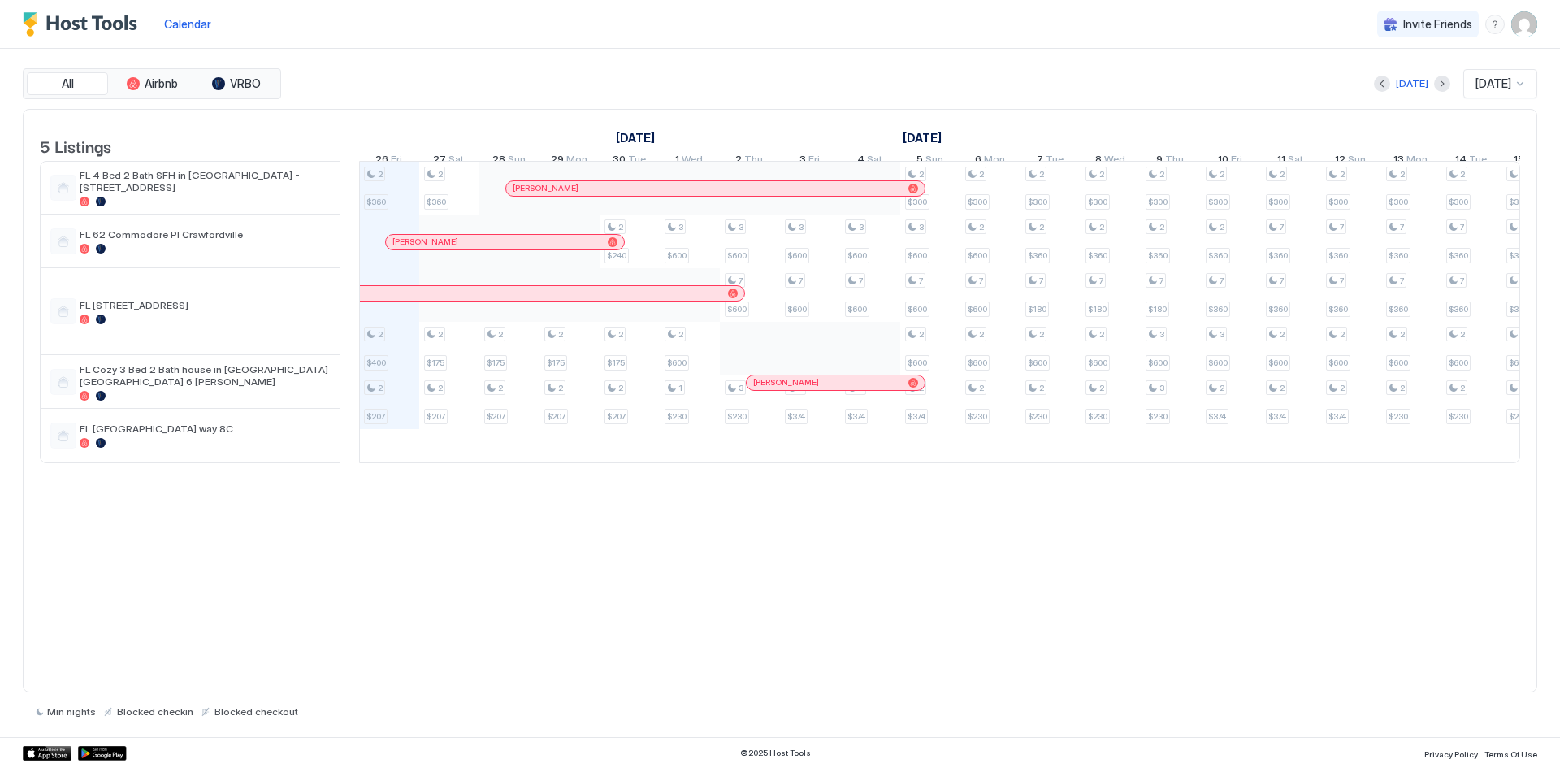
click at [882, 627] on div "5 Listings [DATE] [DATE] [DATE] 11 Thu 12 Fri 13 Sat 14 Sun 15 Mon 16 Tue 17 We…" at bounding box center [780, 401] width 1515 height 584
click at [662, 618] on div "5 Listings [DATE] [DATE] [DATE] 11 Thu 12 Fri 13 Sat 14 Sun 15 Mon 16 Tue 17 We…" at bounding box center [780, 401] width 1515 height 584
